Goal: Transaction & Acquisition: Obtain resource

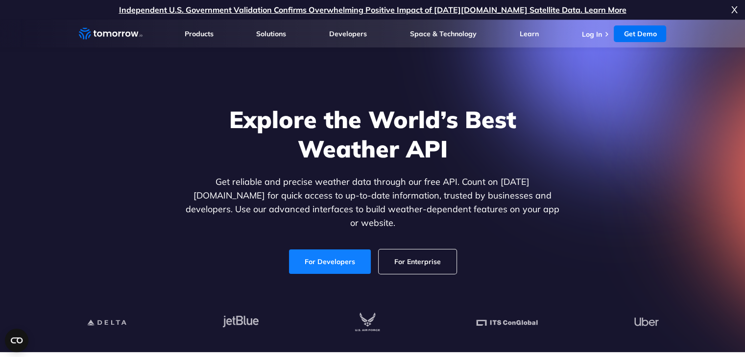
click at [327, 255] on link "For Developers" at bounding box center [330, 262] width 82 height 24
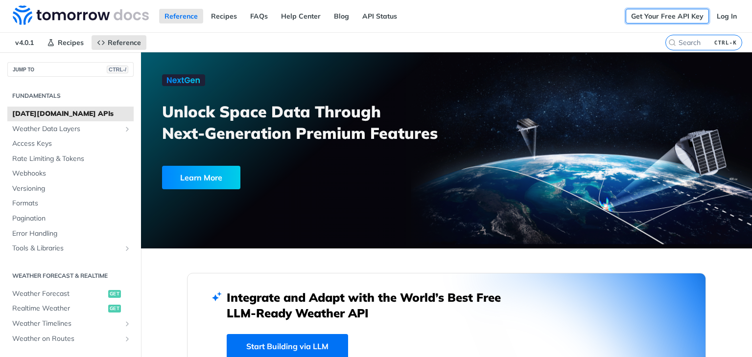
click at [643, 15] on link "Get Your Free API Key" at bounding box center [667, 16] width 83 height 15
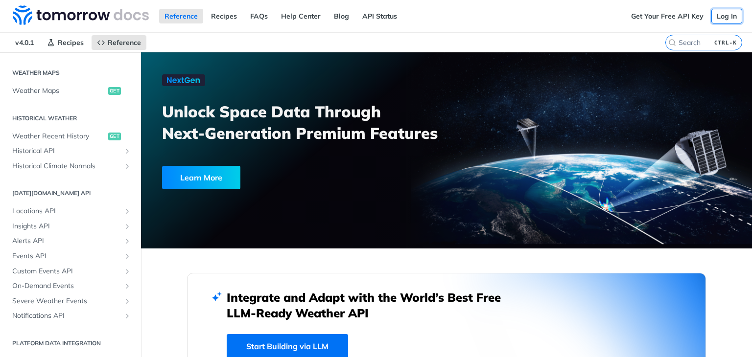
click at [728, 17] on link "Log In" at bounding box center [726, 16] width 31 height 15
